Goal: Information Seeking & Learning: Learn about a topic

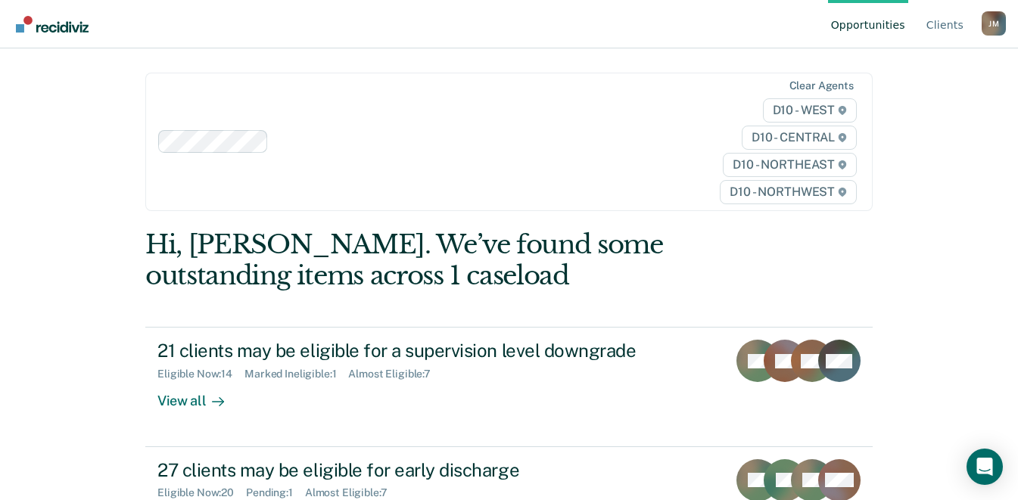
scroll to position [204, 0]
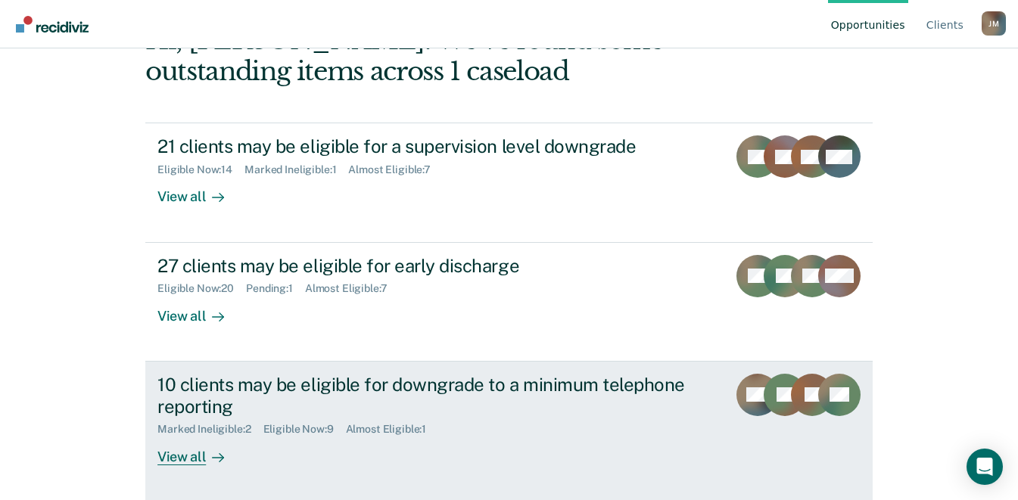
click at [391, 387] on div "10 clients may be eligible for downgrade to a minimum telephone reporting" at bounding box center [422, 396] width 531 height 44
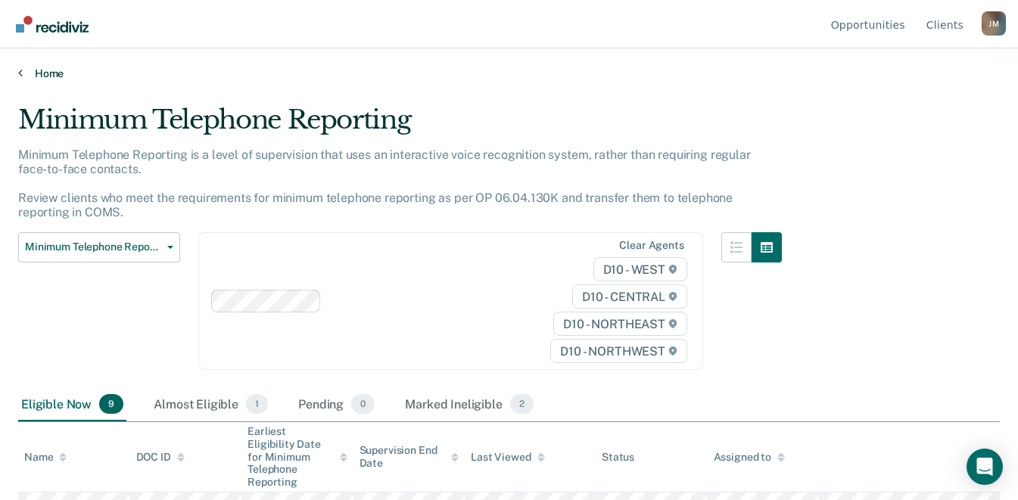
click at [32, 67] on link "Home" at bounding box center [508, 74] width 981 height 14
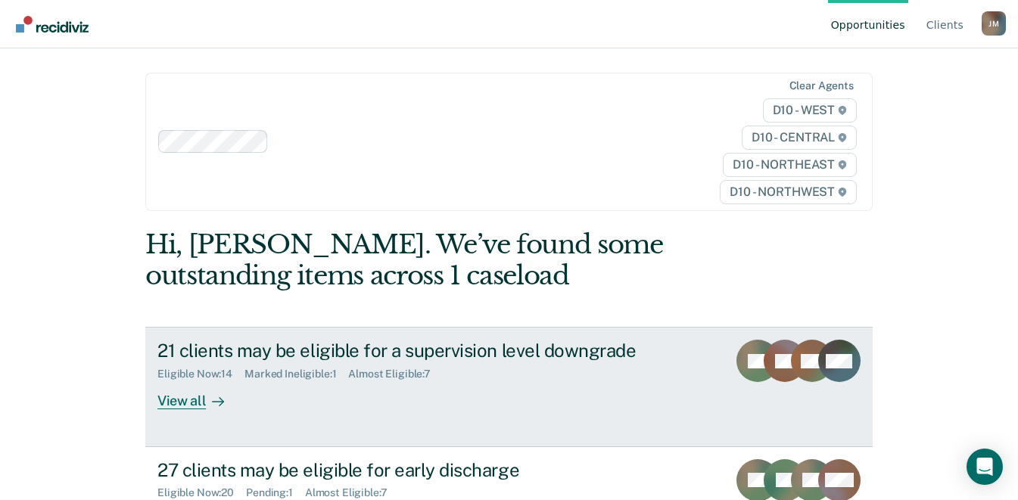
click at [342, 340] on div "21 clients may be eligible for a supervision level downgrade" at bounding box center [422, 351] width 531 height 22
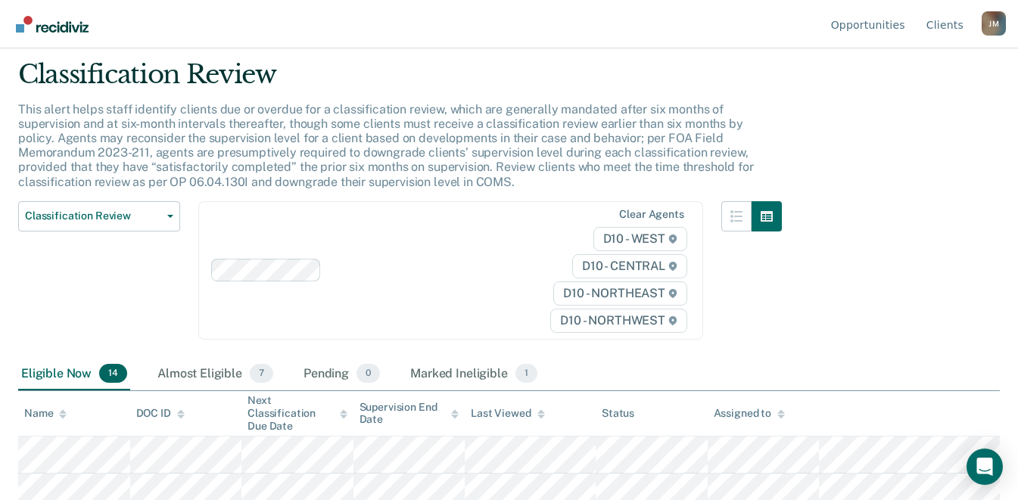
scroll to position [61, 0]
